Goal: Task Accomplishment & Management: Manage account settings

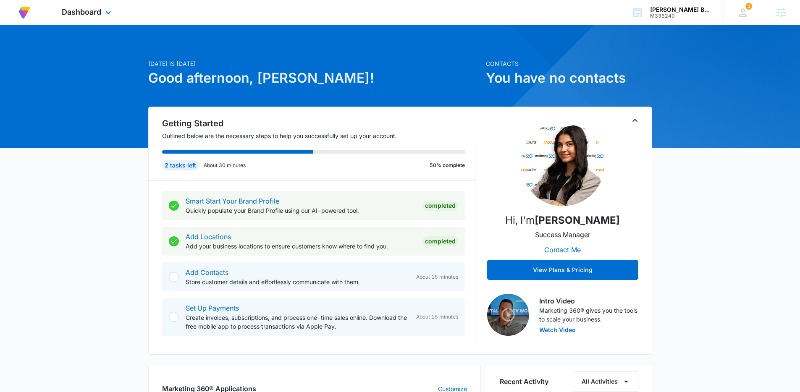
scroll to position [3, 0]
click at [665, 10] on div "Christi Harris Beauty USA LP" at bounding box center [680, 9] width 61 height 7
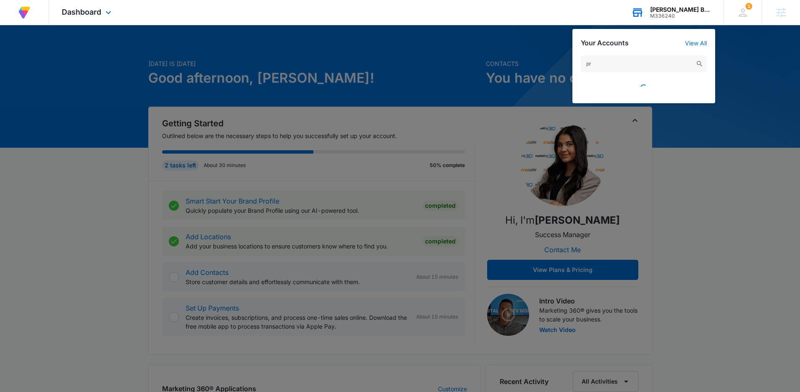
type input "p"
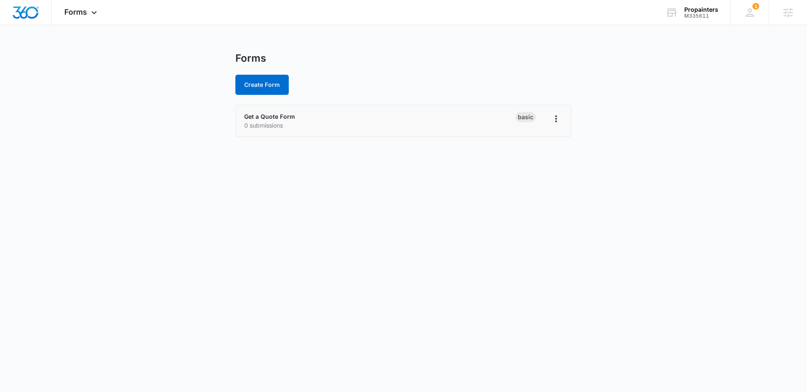
click at [275, 121] on p "0 submissions" at bounding box center [379, 125] width 271 height 9
click at [276, 117] on link "Get a Quote Form" at bounding box center [269, 116] width 51 height 7
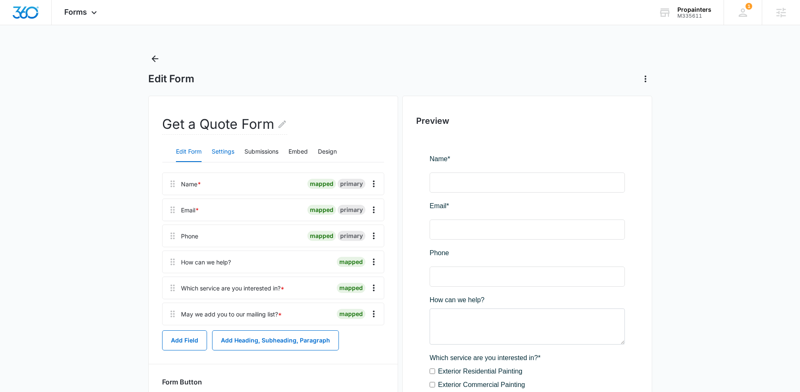
click at [223, 154] on button "Settings" at bounding box center [223, 152] width 23 height 20
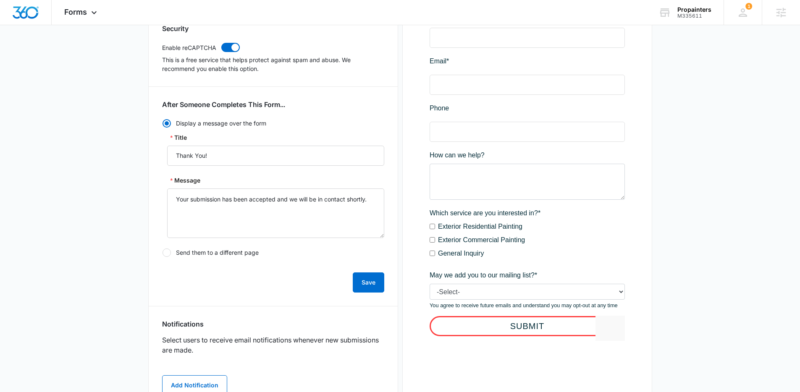
scroll to position [338, 0]
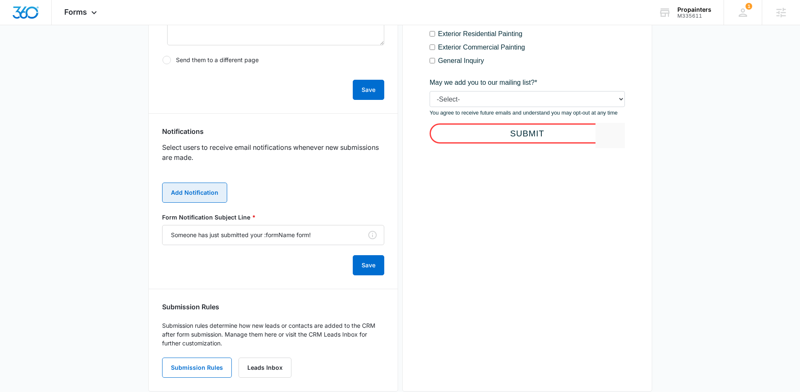
click at [177, 192] on button "Add Notification" at bounding box center [194, 193] width 65 height 20
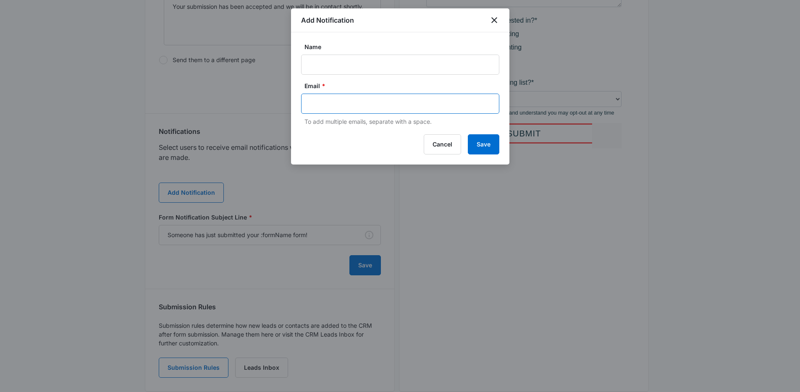
click at [331, 107] on input "text" at bounding box center [401, 103] width 182 height 13
paste input "[EMAIL_ADDRESS][DOMAIN_NAME]"
type input "[EMAIL_ADDRESS][DOMAIN_NAME]"
click at [394, 67] on input "Name" at bounding box center [400, 65] width 198 height 20
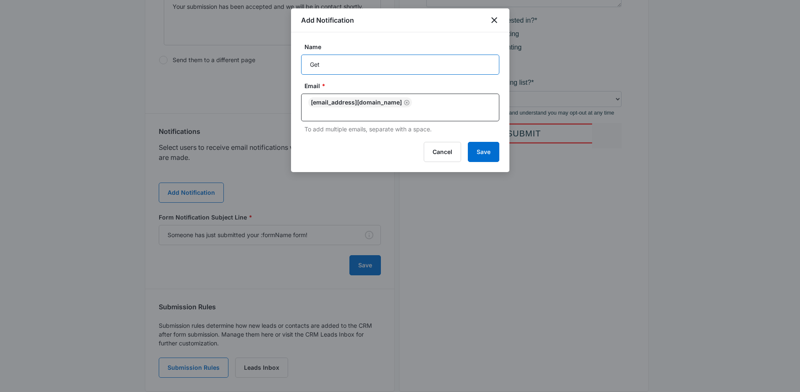
type input "Get a quote submission"
click at [492, 146] on button "Save" at bounding box center [484, 152] width 32 height 20
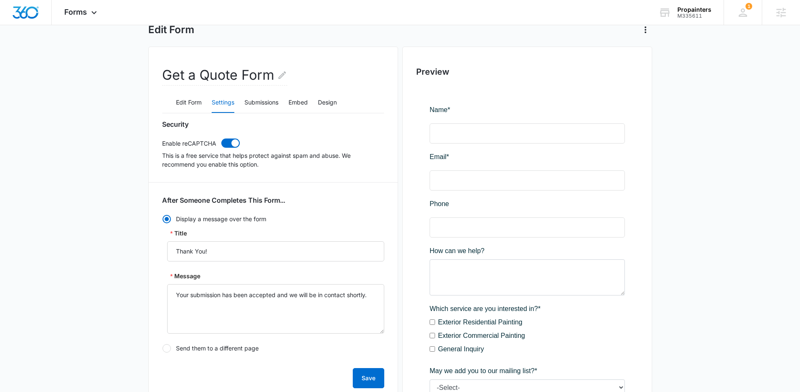
scroll to position [0, 0]
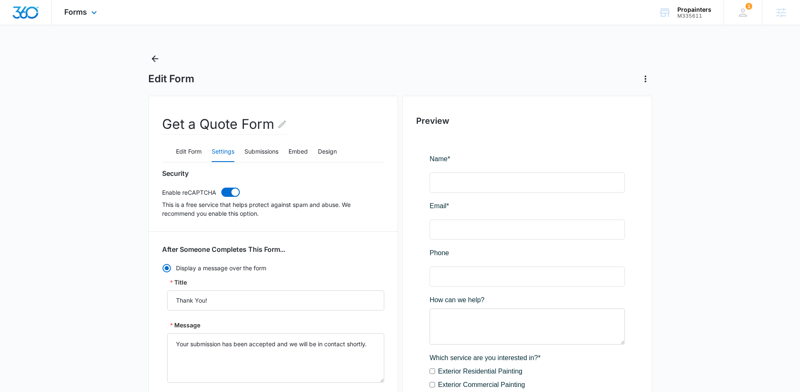
drag, startPoint x: 14, startPoint y: 14, endPoint x: 20, endPoint y: 7, distance: 9.0
click at [15, 14] on img "Dashboard" at bounding box center [25, 12] width 27 height 13
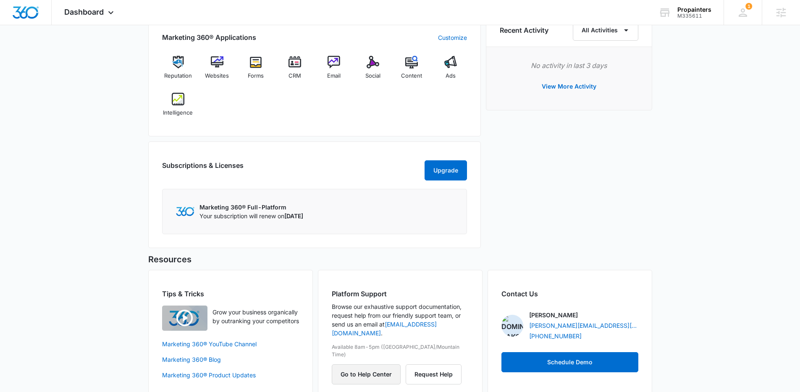
scroll to position [552, 0]
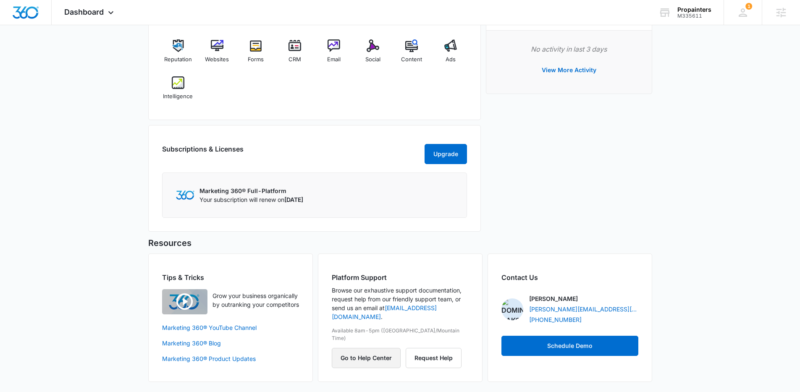
click at [350, 348] on button "Go to Help Center" at bounding box center [366, 358] width 69 height 20
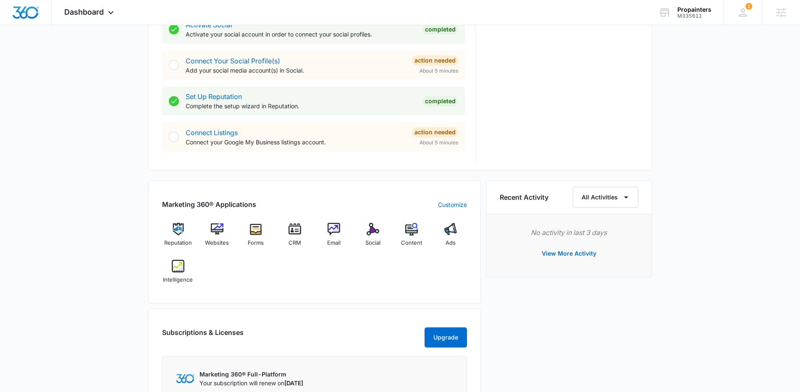
scroll to position [552, 0]
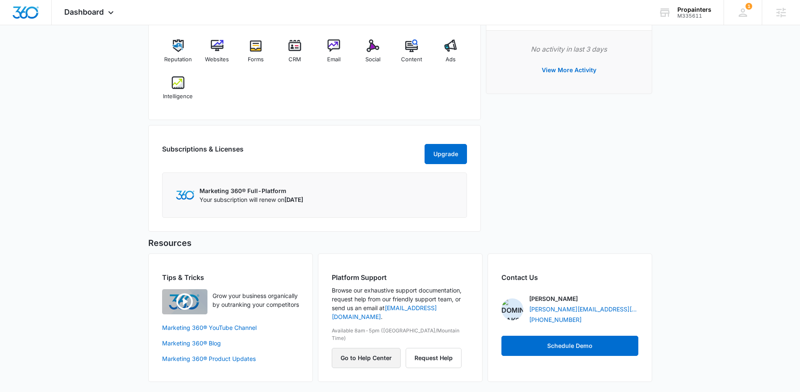
click at [380, 348] on button "Go to Help Center" at bounding box center [366, 358] width 69 height 20
